Goal: Task Accomplishment & Management: Complete application form

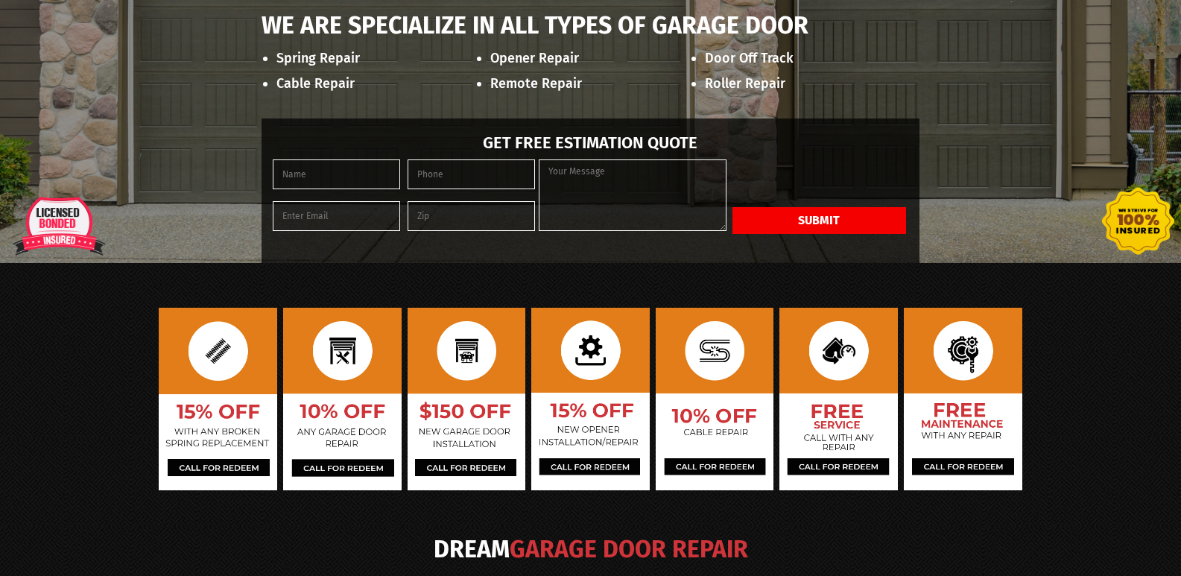
scroll to position [149, 0]
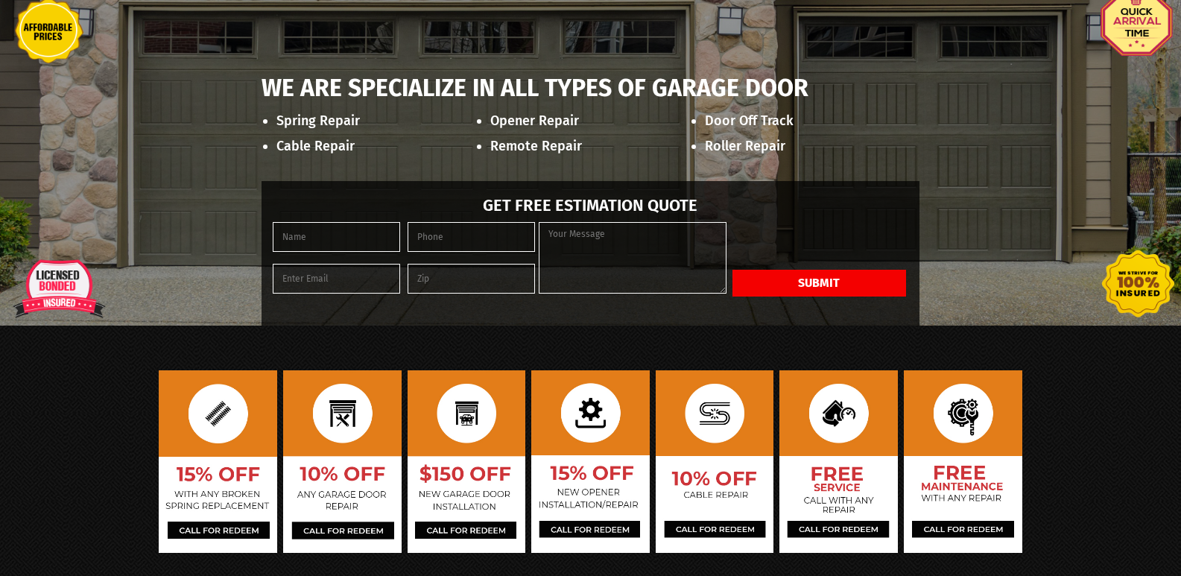
drag, startPoint x: 653, startPoint y: 268, endPoint x: 620, endPoint y: 289, distance: 39.5
click at [646, 272] on div "Get Free Estimation Quote Submit Should be Empty:" at bounding box center [591, 253] width 659 height 144
paste textarea "Wikipedia is considered to be the World’s most significant tool for reference m…"
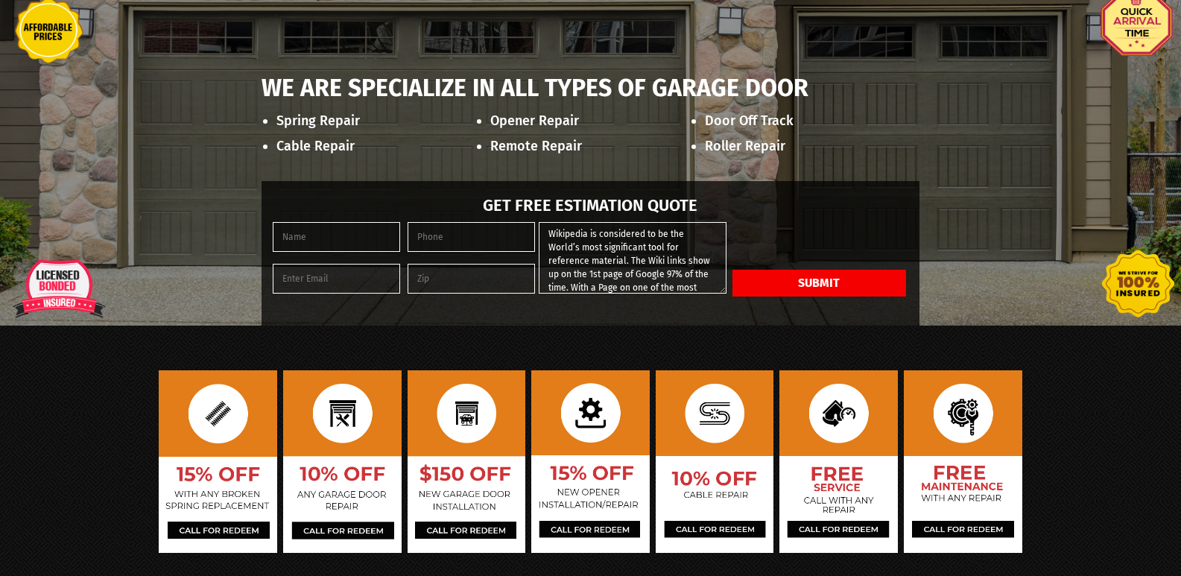
click at [600, 294] on textarea "Wikipedia is considered to be the World’s most significant tool for reference m…" at bounding box center [632, 258] width 187 height 72
type textarea "Wikipedia is considered to be the World’s most significant tool for reference m…"
drag, startPoint x: 402, startPoint y: 275, endPoint x: 422, endPoint y: 284, distance: 22.0
click at [408, 252] on input "tel" at bounding box center [471, 237] width 127 height 30
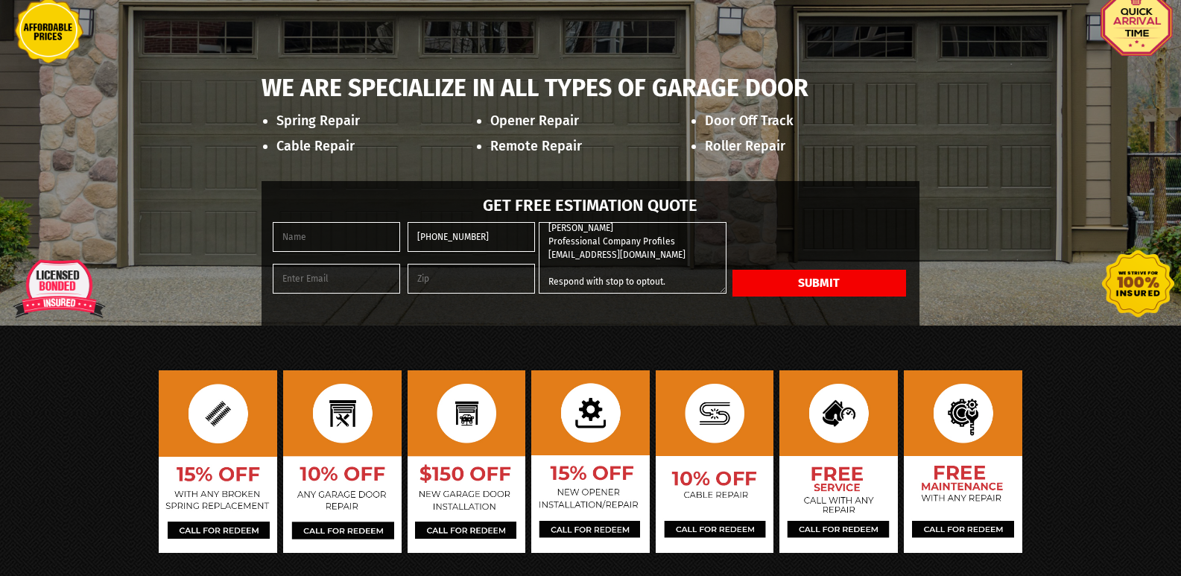
type input "[PHONE_NUMBER]"
click at [462, 294] on input "text" at bounding box center [471, 279] width 127 height 30
type input "94111"
type input "[PERSON_NAME]"
type input "[EMAIL_ADDRESS][DOMAIN_NAME]"
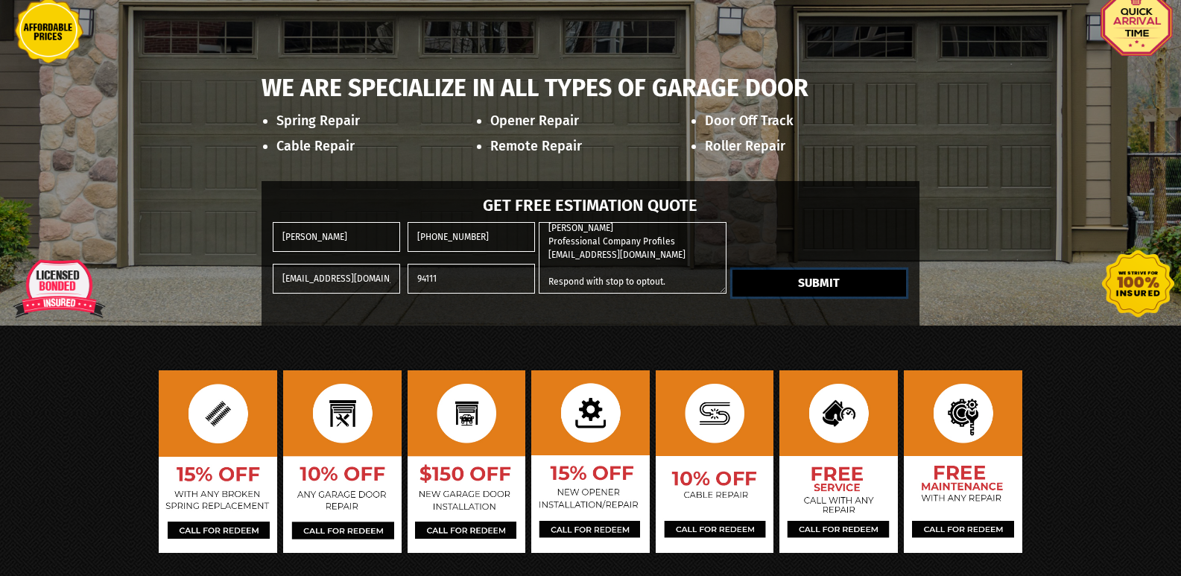
click at [823, 297] on button "Submit" at bounding box center [819, 283] width 174 height 27
